Goal: Task Accomplishment & Management: Manage account settings

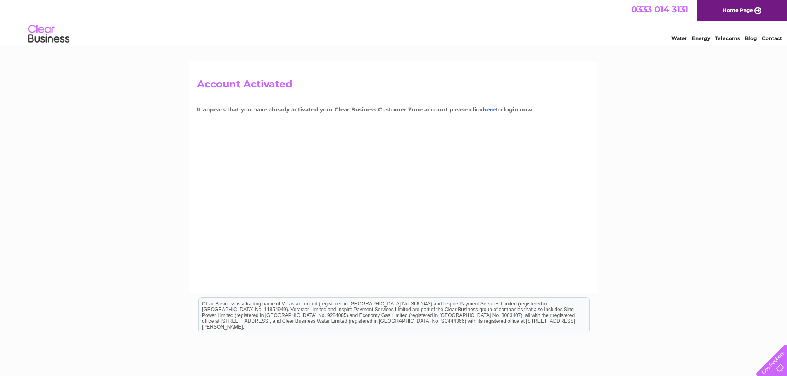
click at [488, 109] on link "here" at bounding box center [489, 109] width 13 height 7
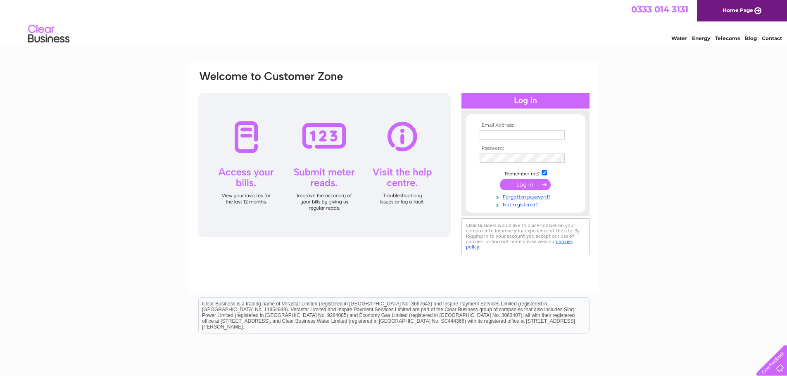
click at [502, 134] on input "text" at bounding box center [521, 134] width 85 height 9
type input "[EMAIL_ADDRESS][DOMAIN_NAME]"
click at [523, 197] on link "Forgotten password?" at bounding box center [526, 197] width 94 height 8
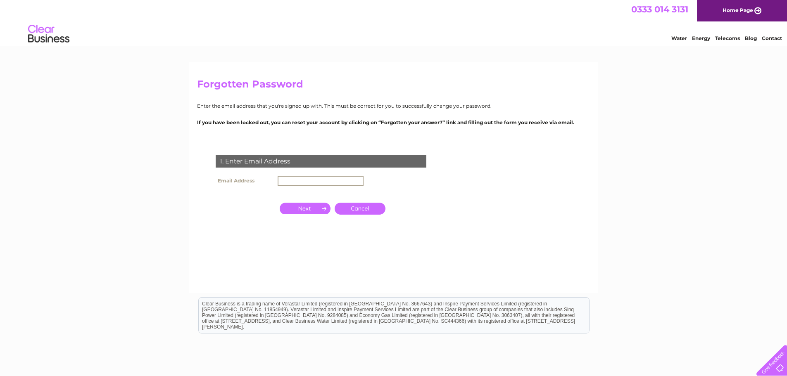
click at [298, 180] on input "text" at bounding box center [320, 181] width 86 height 10
type input "[EMAIL_ADDRESS][DOMAIN_NAME]"
click at [306, 208] on input "button" at bounding box center [305, 208] width 51 height 12
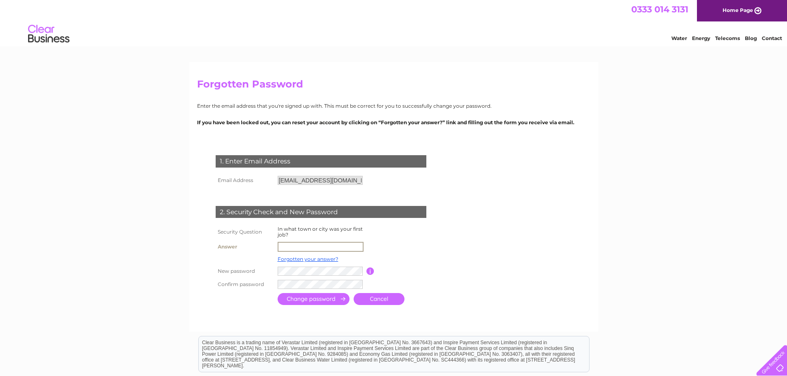
click at [310, 244] on input "text" at bounding box center [320, 247] width 86 height 10
type input "stornoway"
click at [330, 299] on input "submit" at bounding box center [313, 298] width 72 height 12
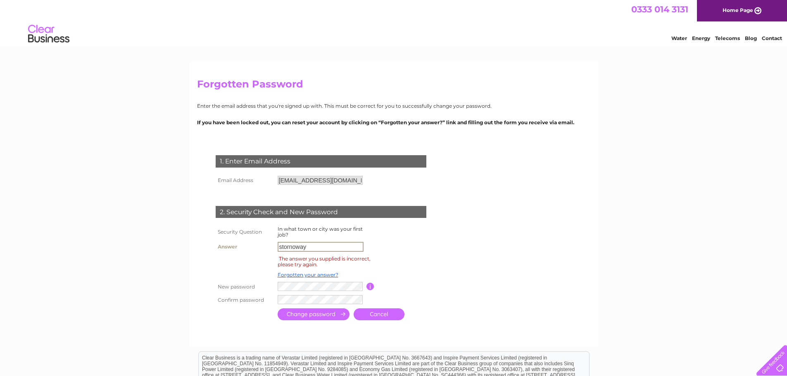
drag, startPoint x: 308, startPoint y: 249, endPoint x: 262, endPoint y: 248, distance: 46.3
click at [262, 248] on tr "Answer stornoway" at bounding box center [330, 247] width 235 height 14
